Goal: Find specific page/section: Find specific page/section

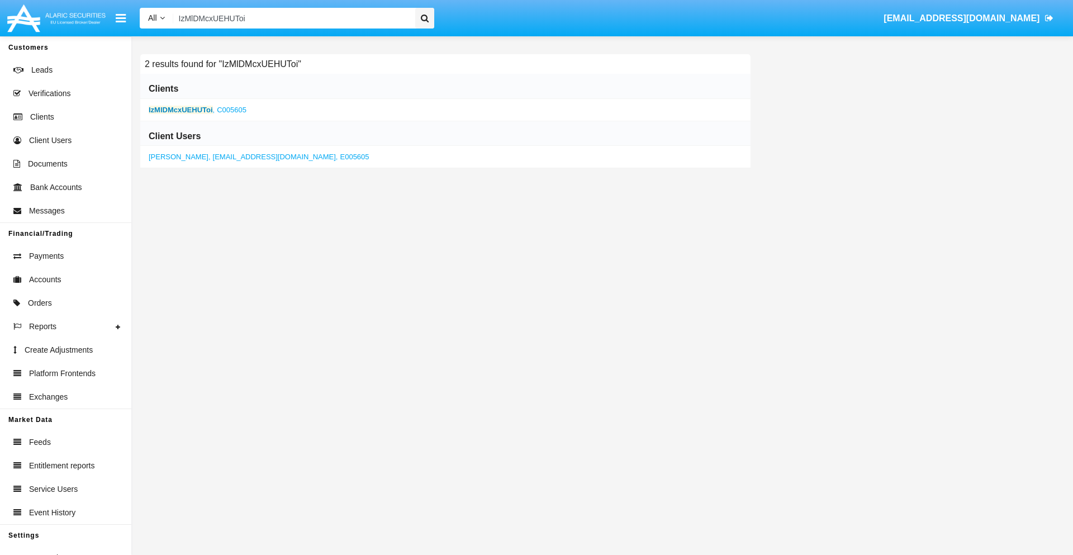
type input "IzMlDMcxUEHUToi"
click at [181, 110] on b "IzMlDMcxUEHUToi" at bounding box center [181, 110] width 64 height 8
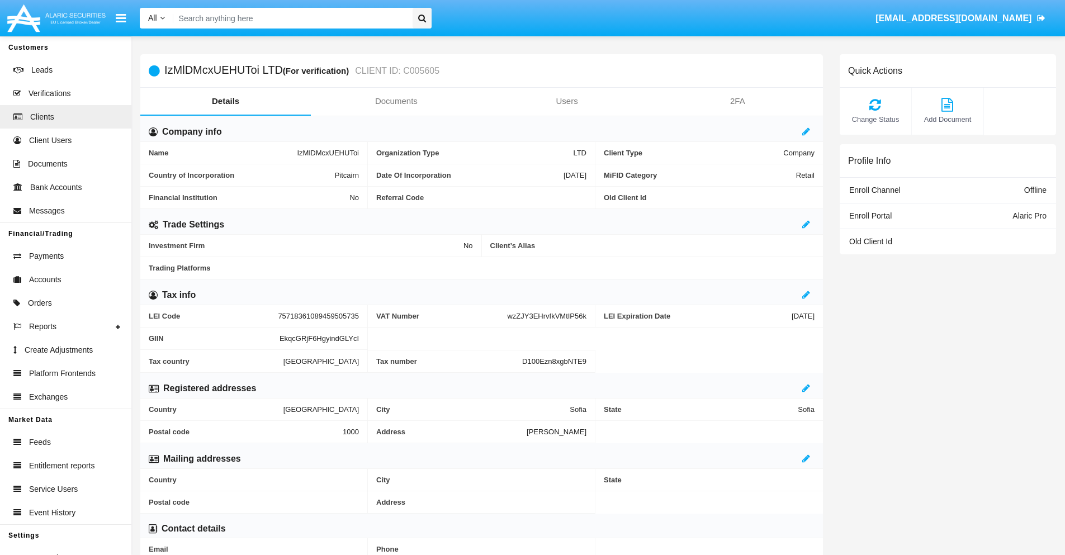
click at [396, 101] on link "Documents" at bounding box center [396, 101] width 170 height 27
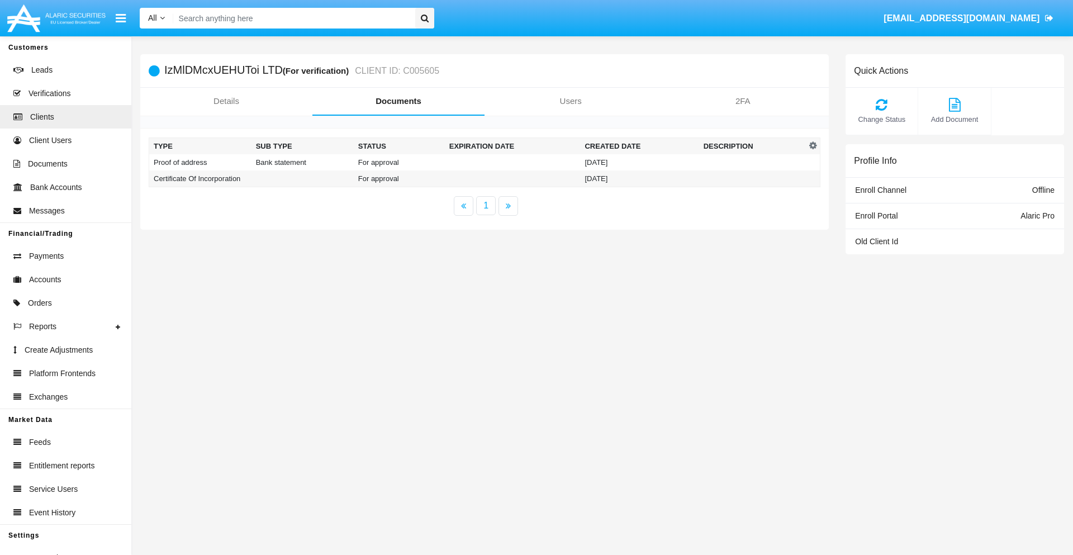
click at [200, 162] on td "Proof of address" at bounding box center [200, 162] width 102 height 16
